Goal: Task Accomplishment & Management: Manage account settings

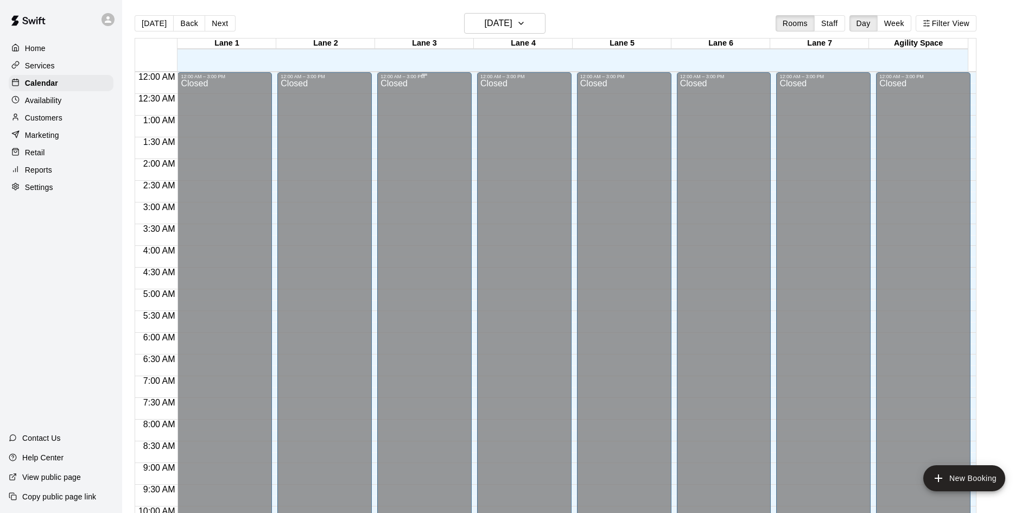
scroll to position [361, 0]
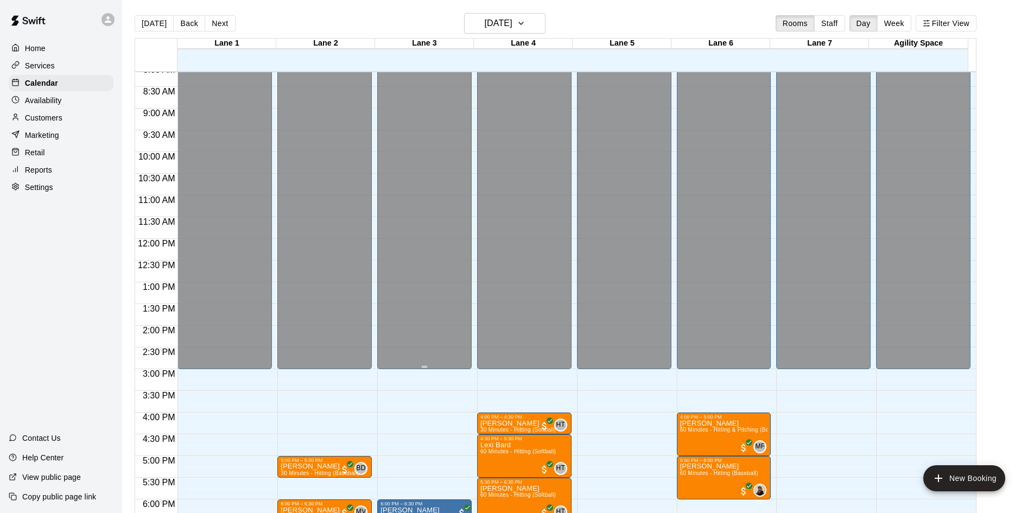
scroll to position [477, 0]
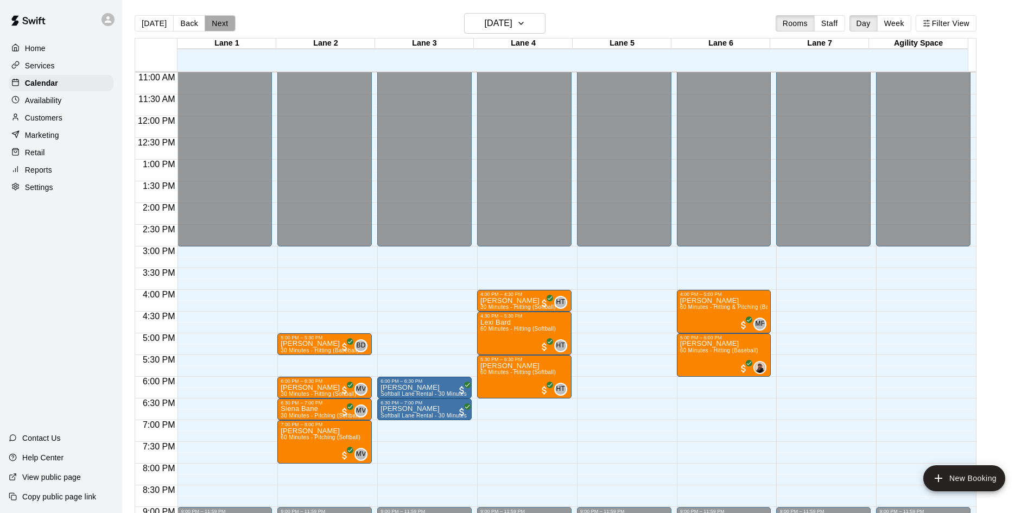
click at [224, 26] on button "Next" at bounding box center [220, 23] width 30 height 16
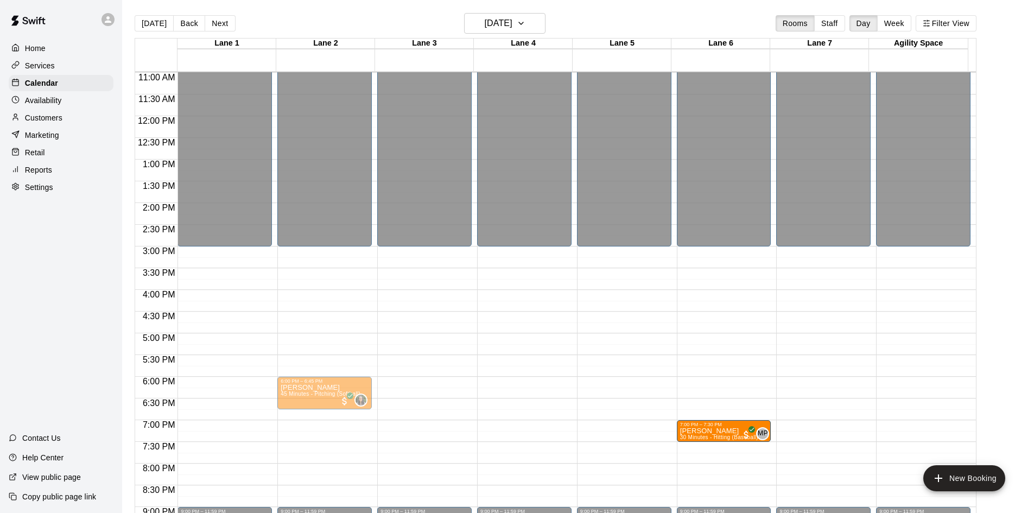
drag, startPoint x: 206, startPoint y: 429, endPoint x: 692, endPoint y: 436, distance: 486.2
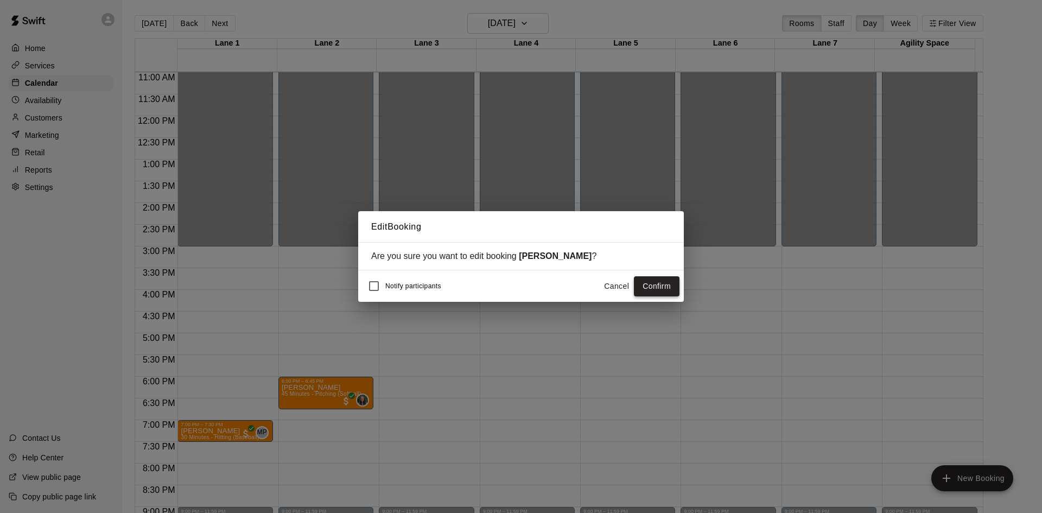
click at [668, 292] on button "Confirm" at bounding box center [657, 286] width 46 height 20
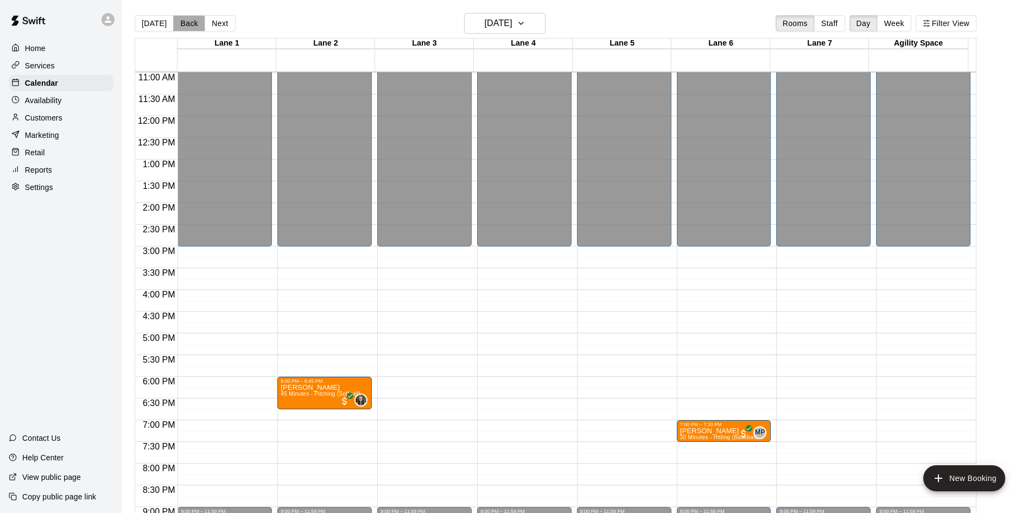
click at [188, 27] on button "Back" at bounding box center [189, 23] width 32 height 16
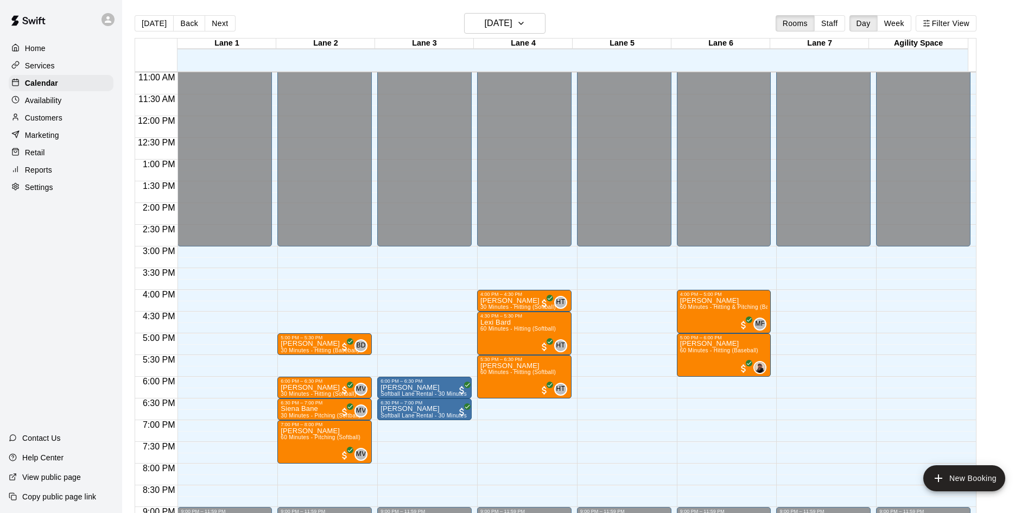
click at [65, 124] on div "Customers" at bounding box center [61, 118] width 105 height 16
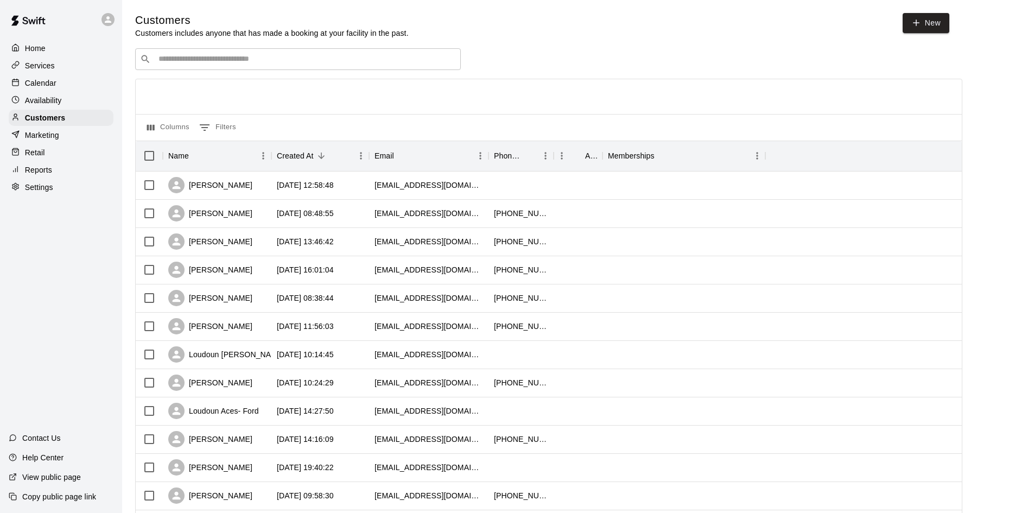
click at [290, 65] on input "Search customers by name or email" at bounding box center [305, 59] width 301 height 11
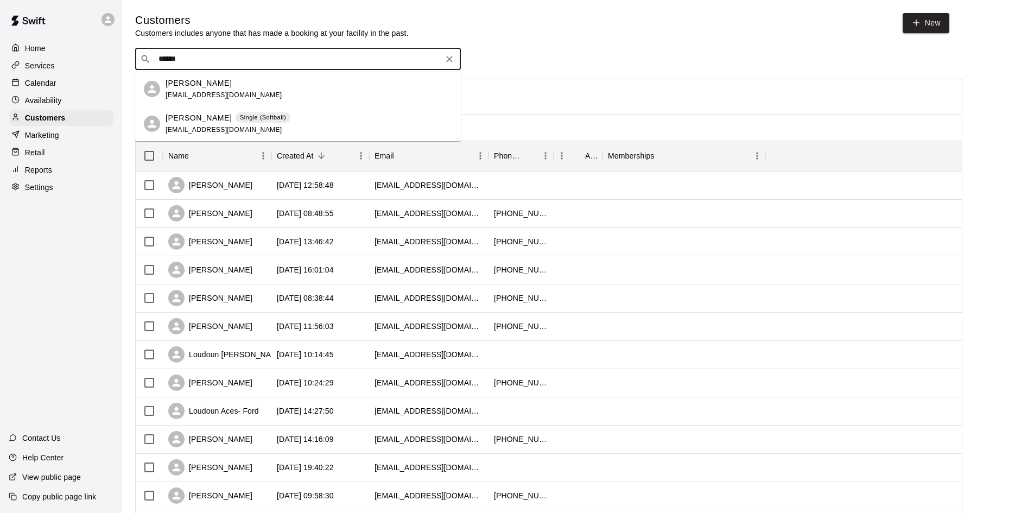
type input "*******"
click at [276, 131] on div "[PERSON_NAME] Single (Softball) [EMAIL_ADDRESS][DOMAIN_NAME]" at bounding box center [227, 123] width 125 height 23
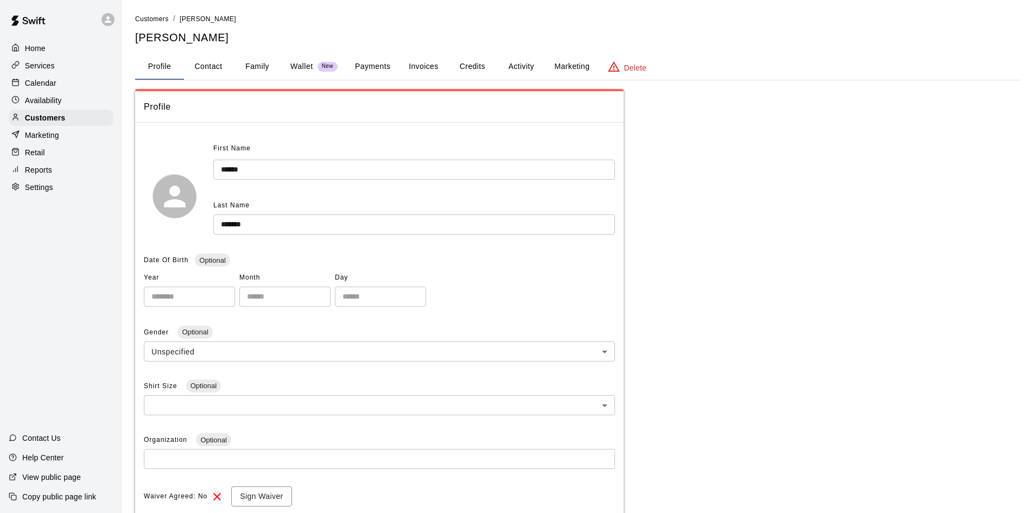
click at [519, 69] on button "Activity" at bounding box center [520, 67] width 49 height 26
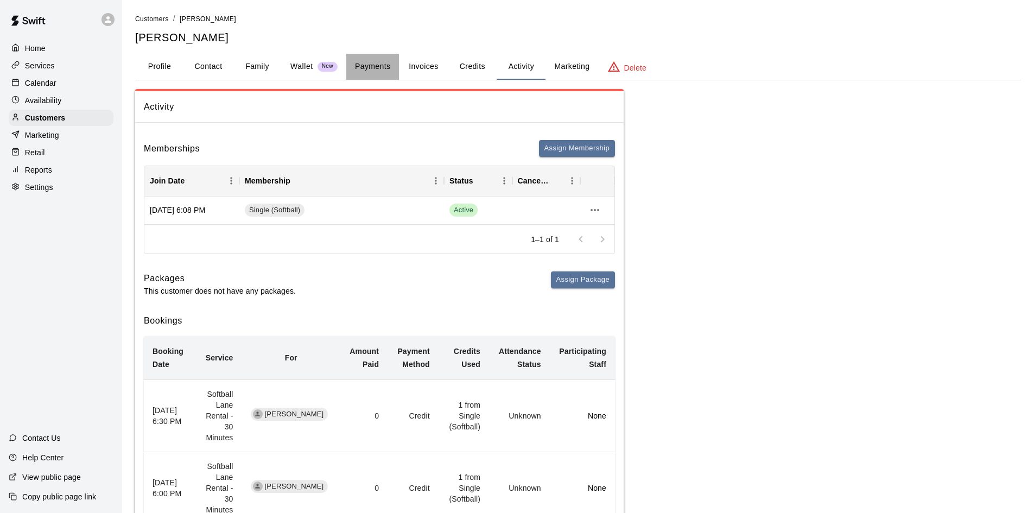
click at [380, 65] on button "Payments" at bounding box center [372, 67] width 53 height 26
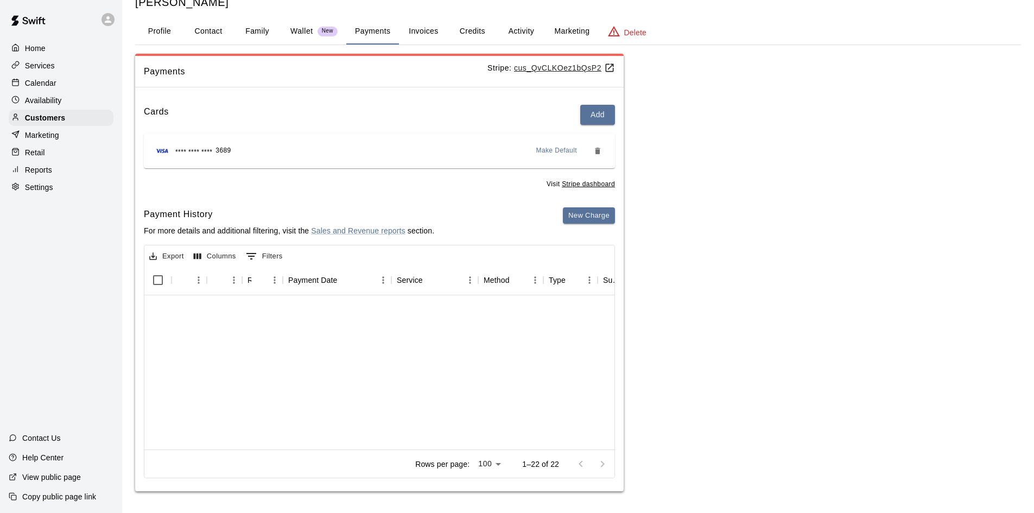
scroll to position [380, 0]
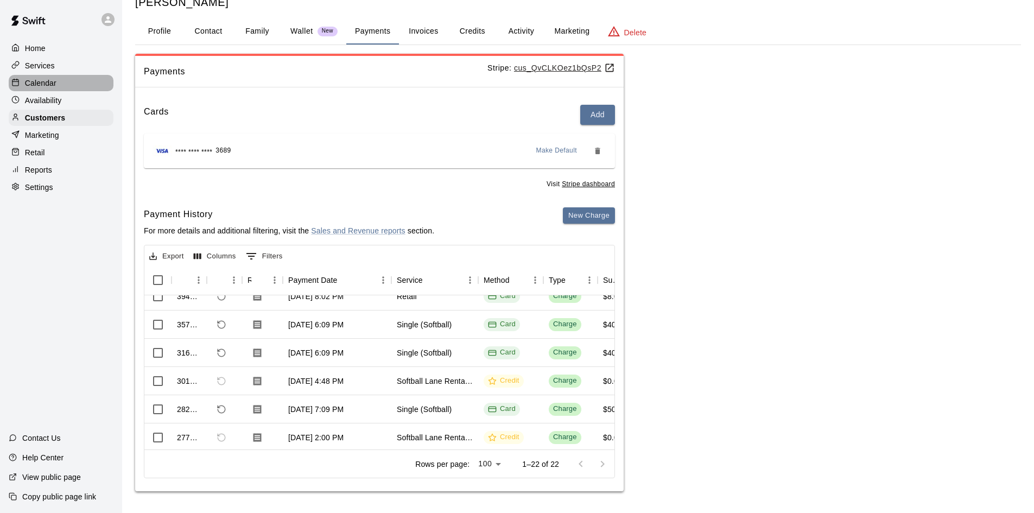
click at [67, 86] on div "Calendar" at bounding box center [61, 83] width 105 height 16
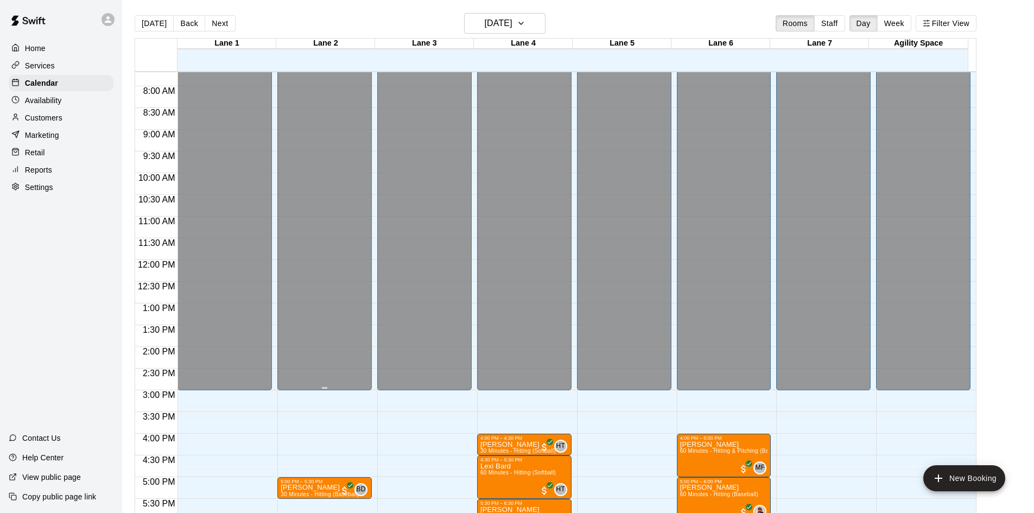
scroll to position [550, 0]
